Goal: Task Accomplishment & Management: Use online tool/utility

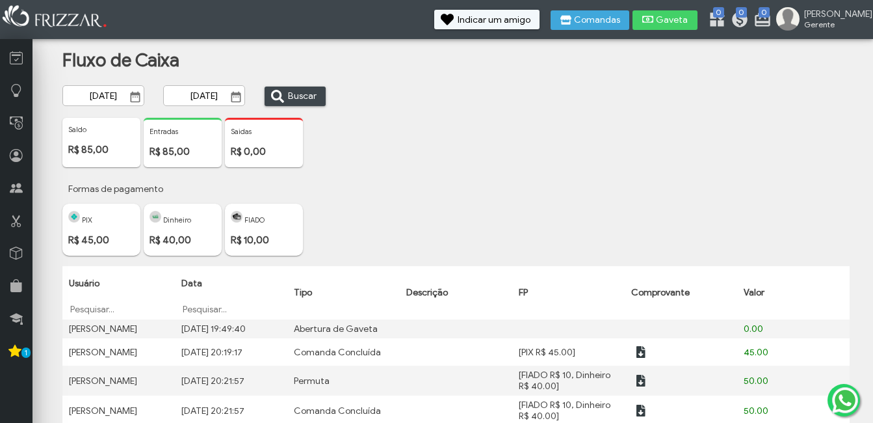
click at [256, 227] on div "FIADO R$ 10,00" at bounding box center [264, 230] width 78 height 52
drag, startPoint x: 254, startPoint y: 230, endPoint x: 247, endPoint y: 239, distance: 10.7
click at [247, 239] on div "FIADO R$ 10,00" at bounding box center [264, 230] width 78 height 52
click at [20, 116] on icon at bounding box center [16, 123] width 13 height 16
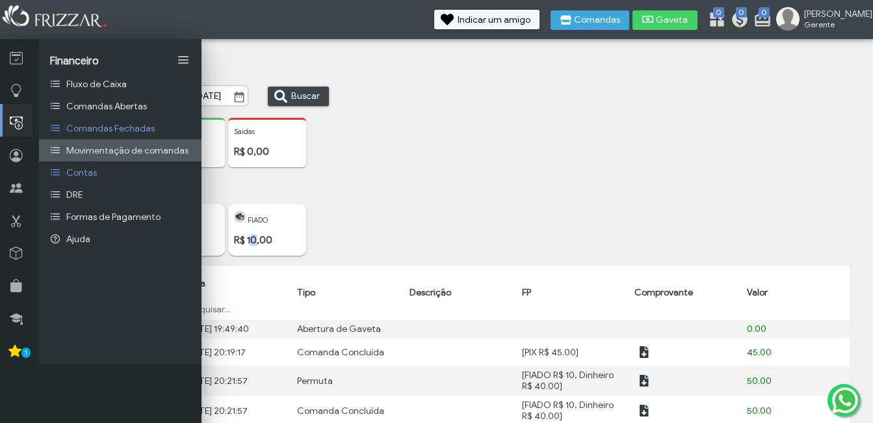
click at [105, 152] on span "Movimentação de comandas" at bounding box center [127, 150] width 122 height 11
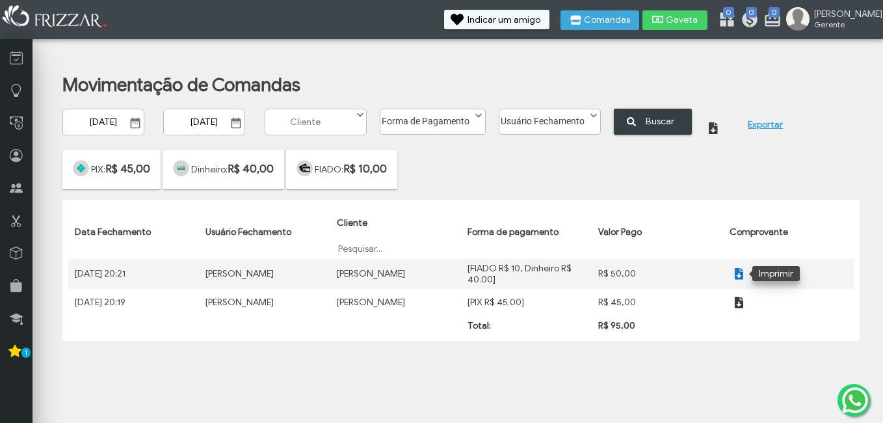
click at [733, 274] on icon "button" at bounding box center [738, 273] width 11 height 13
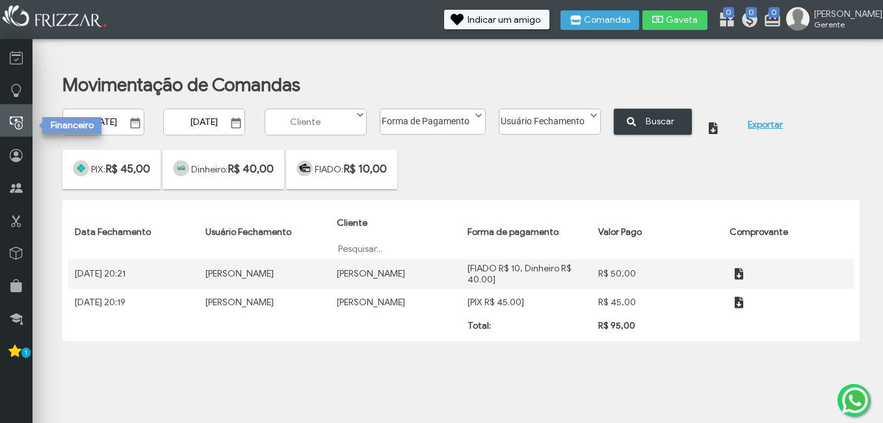
click at [20, 128] on icon at bounding box center [16, 123] width 13 height 16
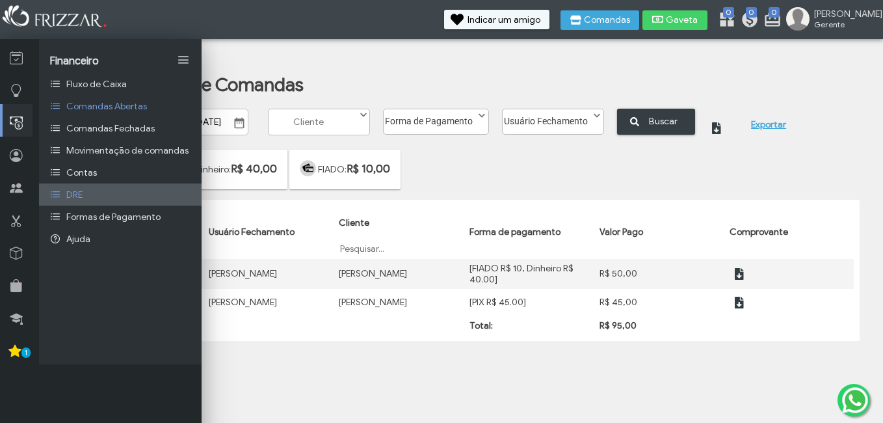
click at [96, 194] on link "DRE" at bounding box center [120, 194] width 163 height 22
